Goal: Task Accomplishment & Management: Complete application form

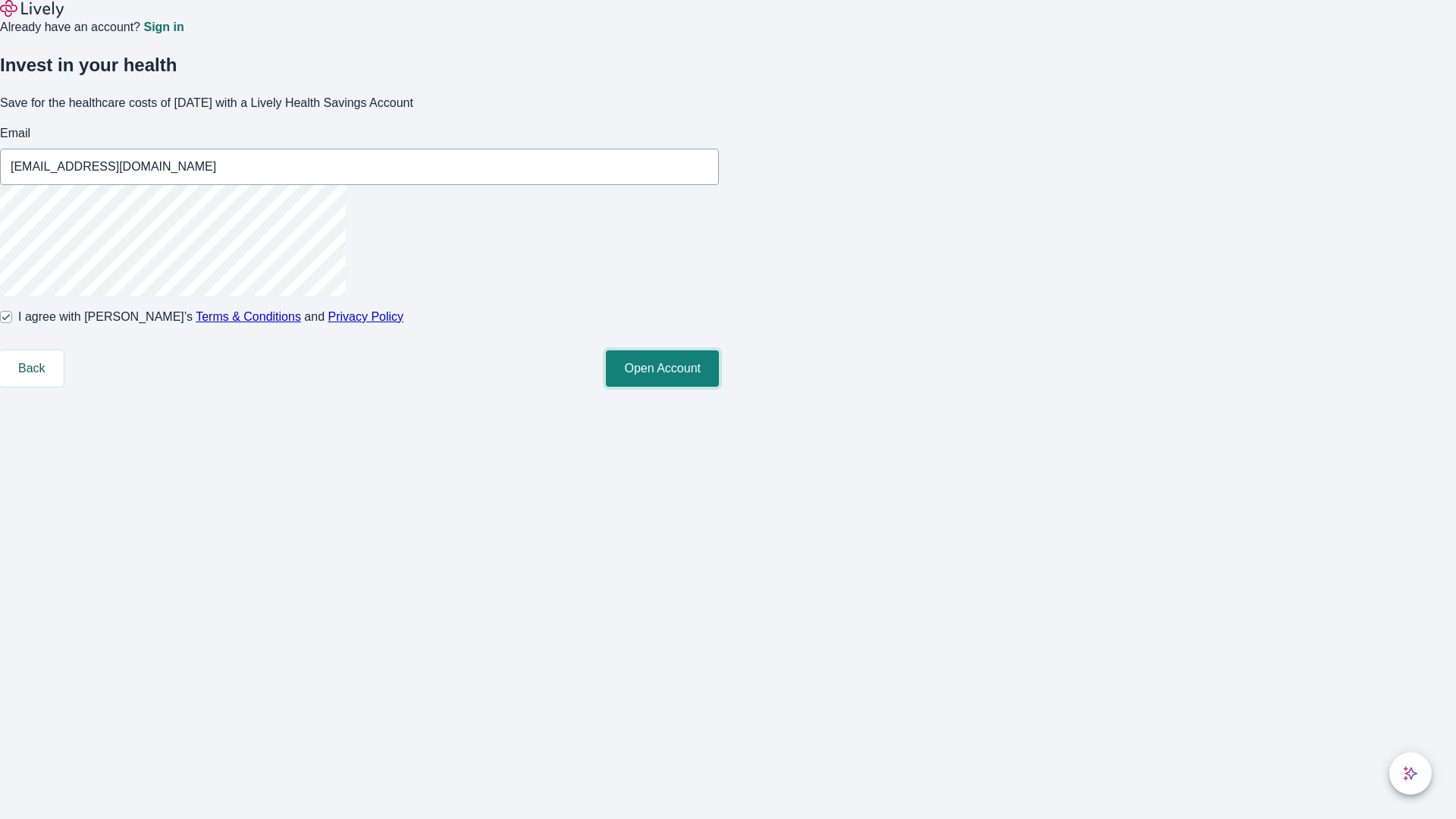
click at [718, 387] on button "Open Account" at bounding box center [662, 368] width 113 height 37
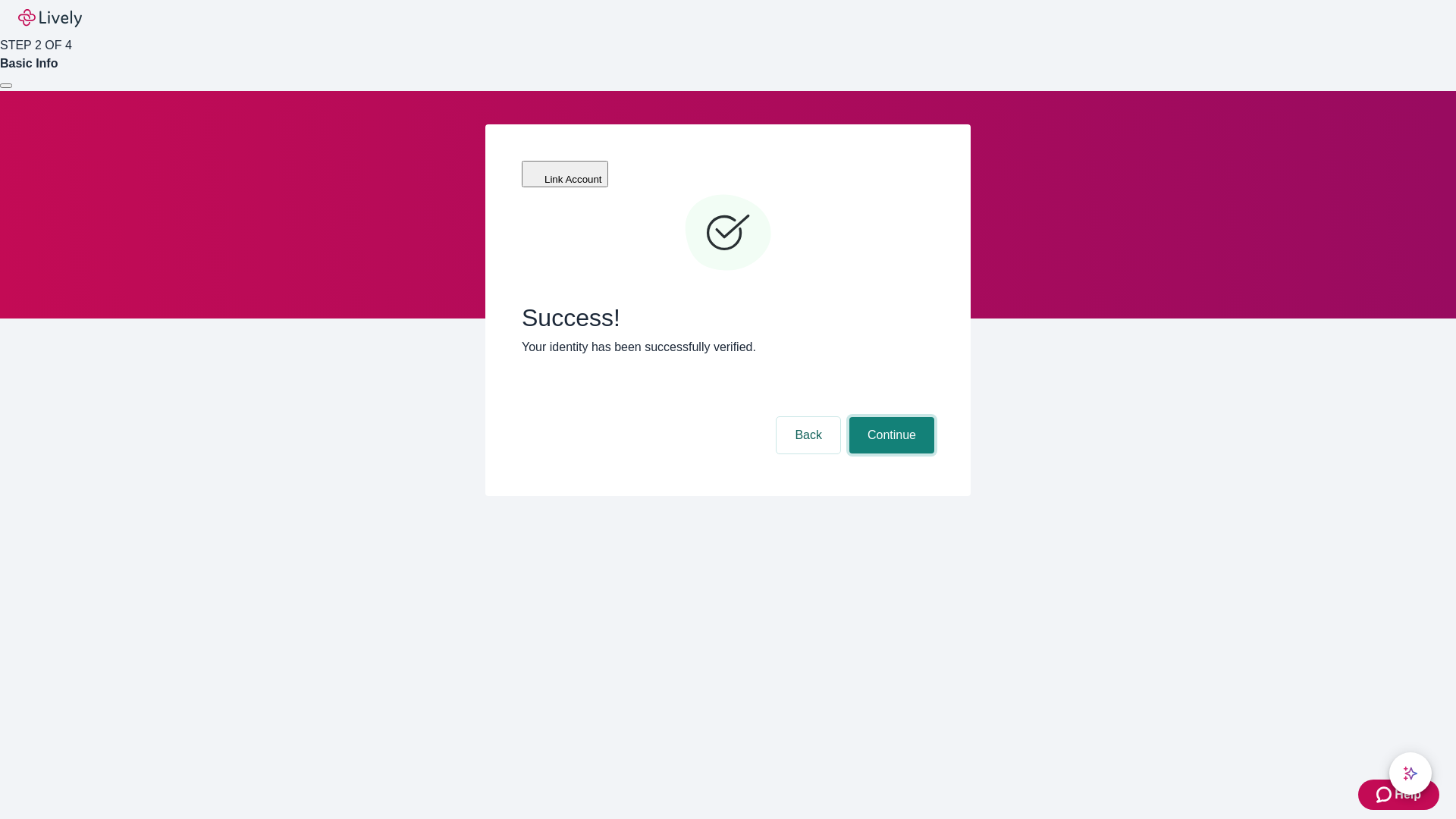
click at [889, 417] on button "Continue" at bounding box center [891, 435] width 85 height 37
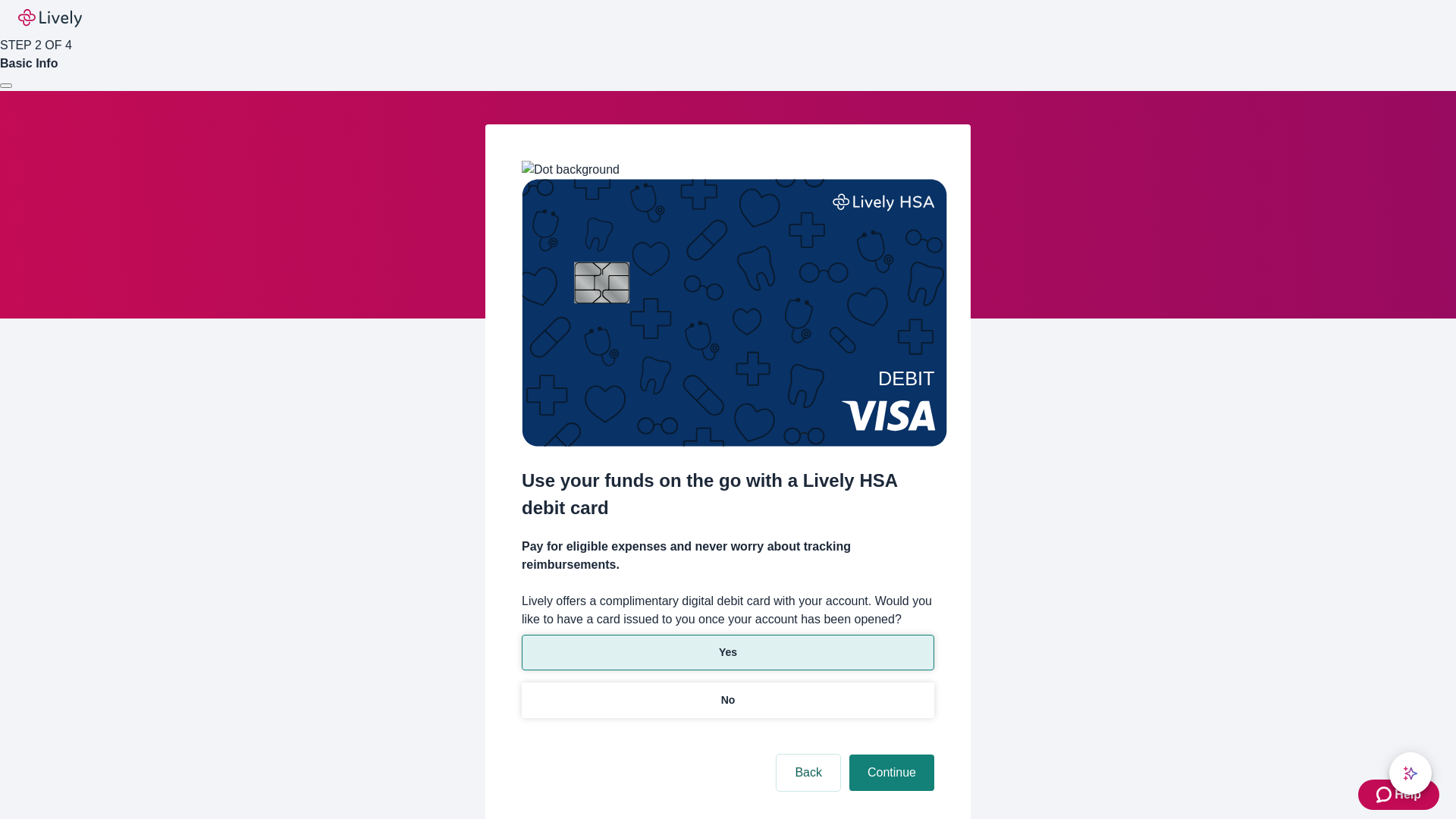
click at [727, 644] on p "Yes" at bounding box center [728, 652] width 18 height 16
click at [889, 754] on button "Continue" at bounding box center [891, 772] width 85 height 37
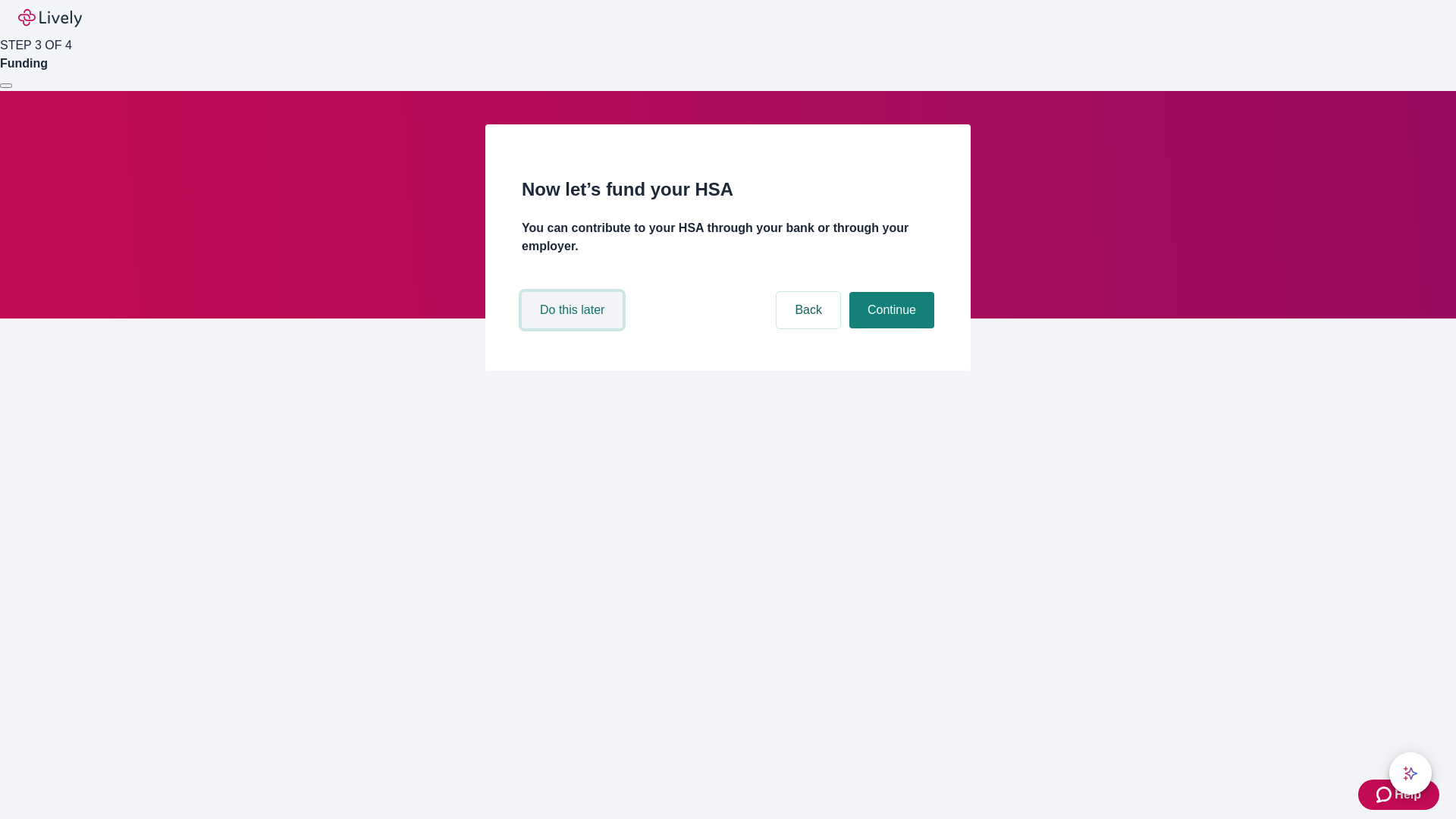
click at [574, 328] on button "Do this later" at bounding box center [572, 310] width 101 height 37
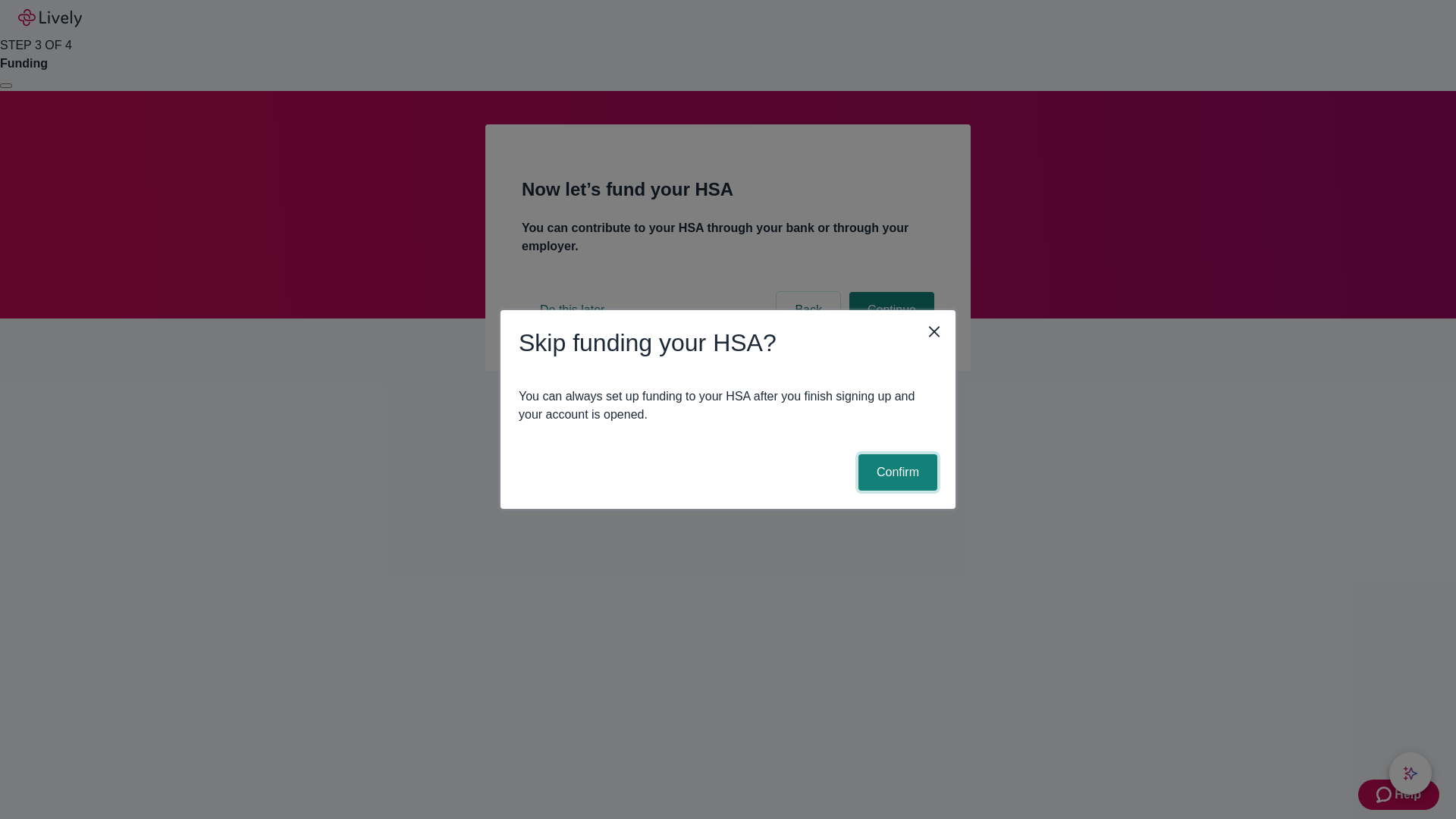
click at [895, 472] on button "Confirm" at bounding box center [897, 472] width 79 height 37
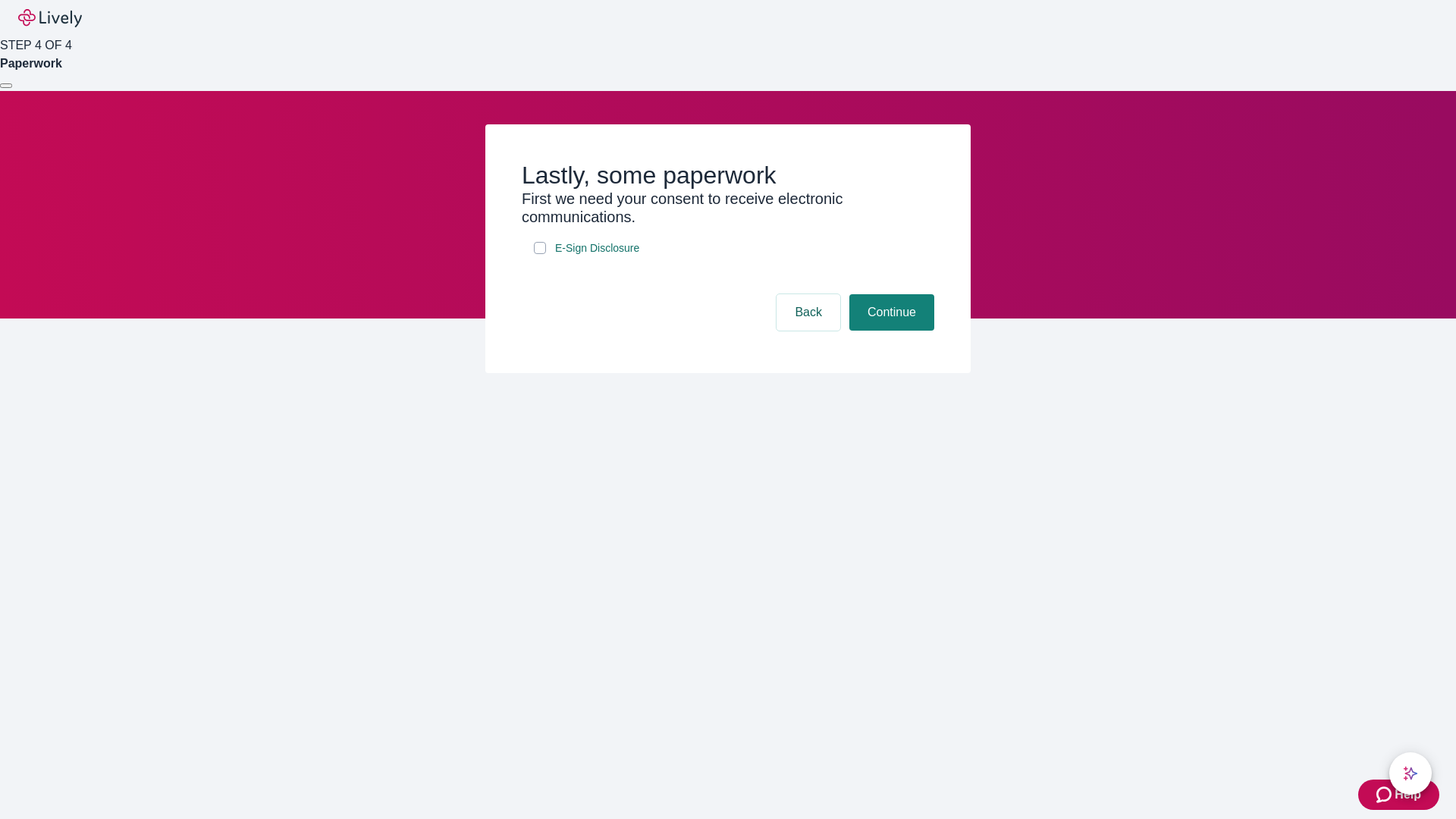
click at [540, 254] on input "E-Sign Disclosure" at bounding box center [540, 248] width 12 height 12
checkbox input "true"
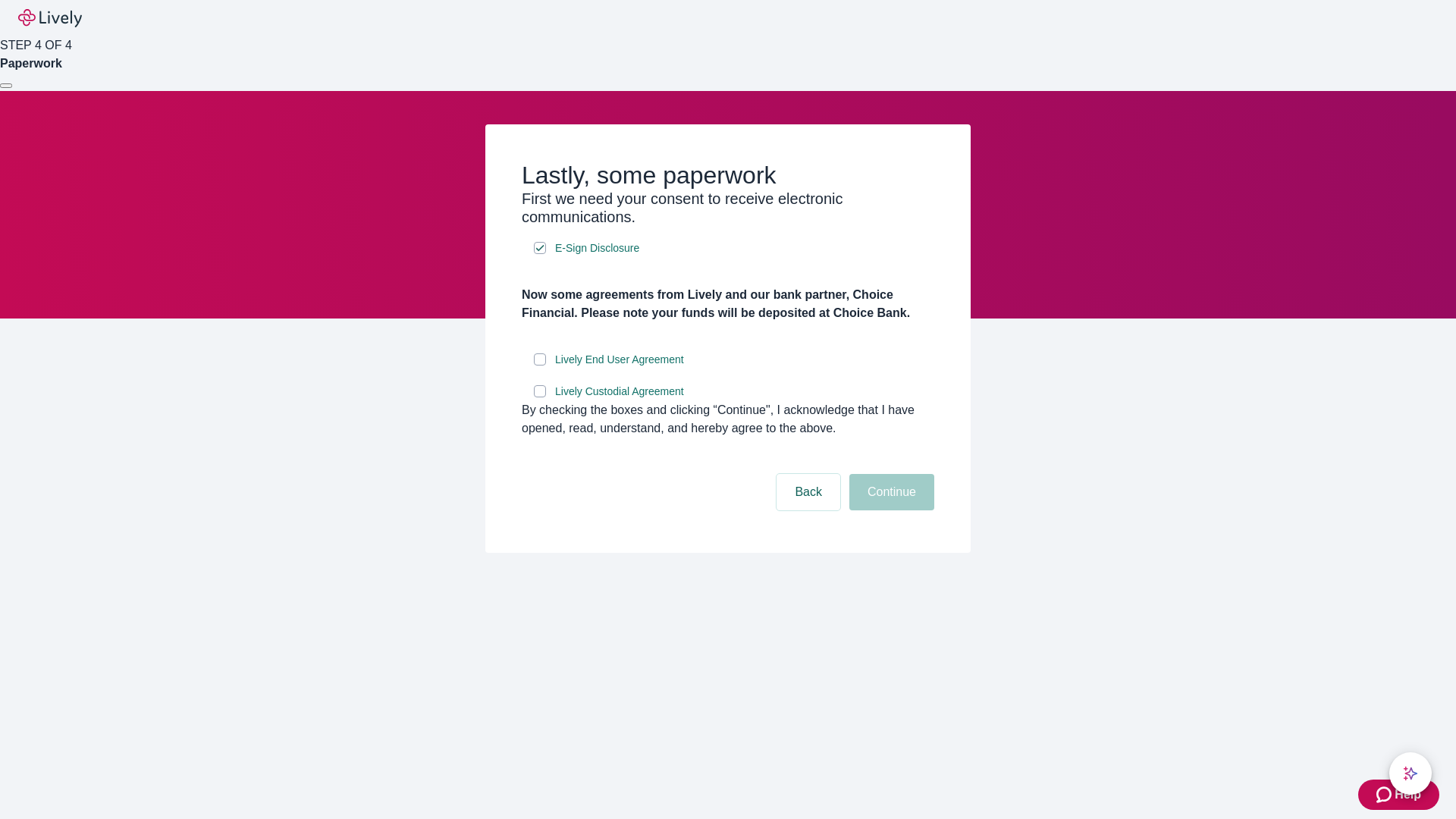
click at [540, 365] on input "Lively End User Agreement" at bounding box center [540, 359] width 12 height 12
checkbox input "true"
click at [540, 397] on input "Lively Custodial Agreement" at bounding box center [540, 391] width 12 height 12
checkbox input "true"
click at [889, 510] on button "Continue" at bounding box center [891, 492] width 85 height 37
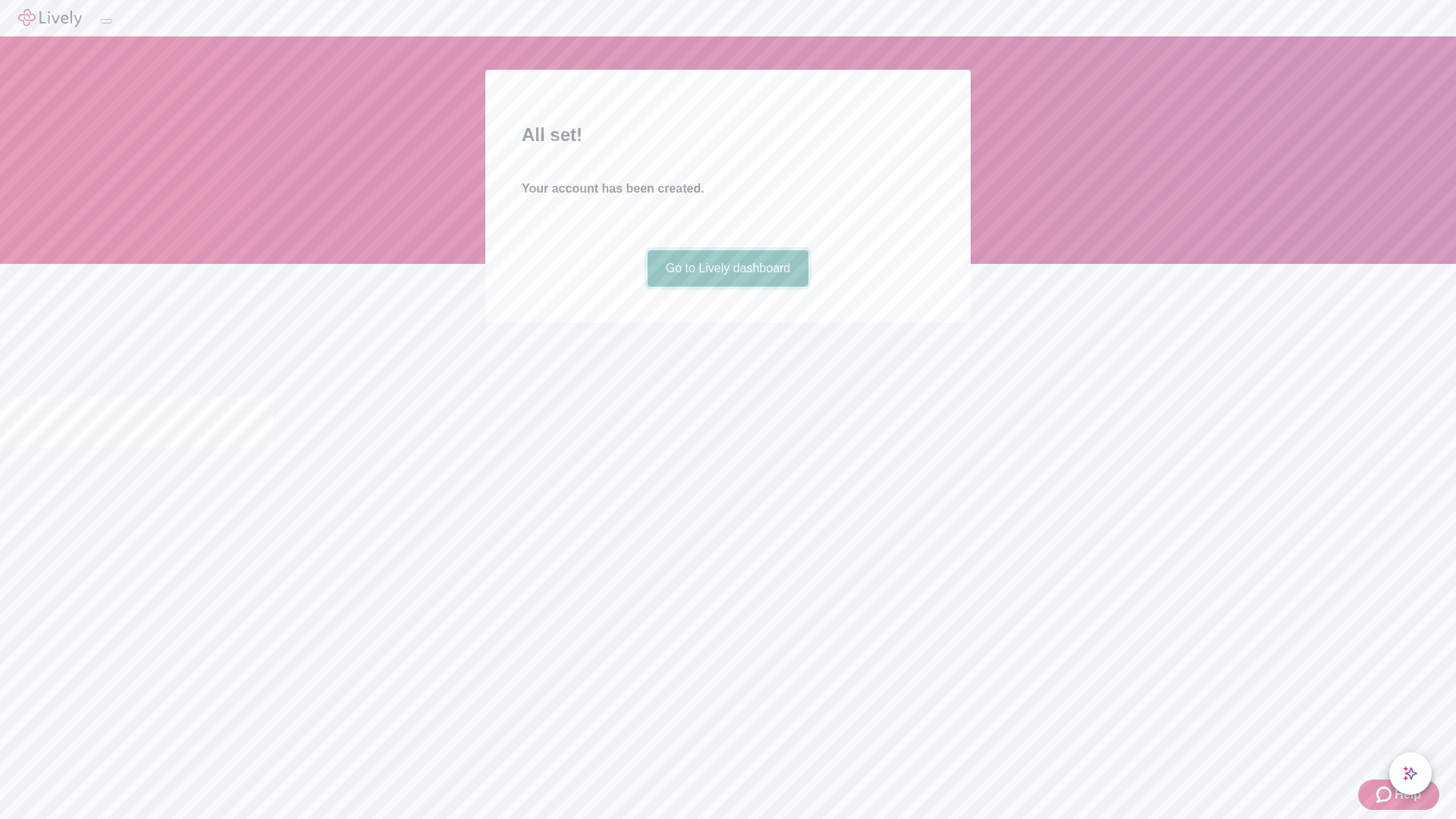
click at [727, 287] on link "Go to Lively dashboard" at bounding box center [728, 268] width 162 height 37
